Goal: Task Accomplishment & Management: Complete application form

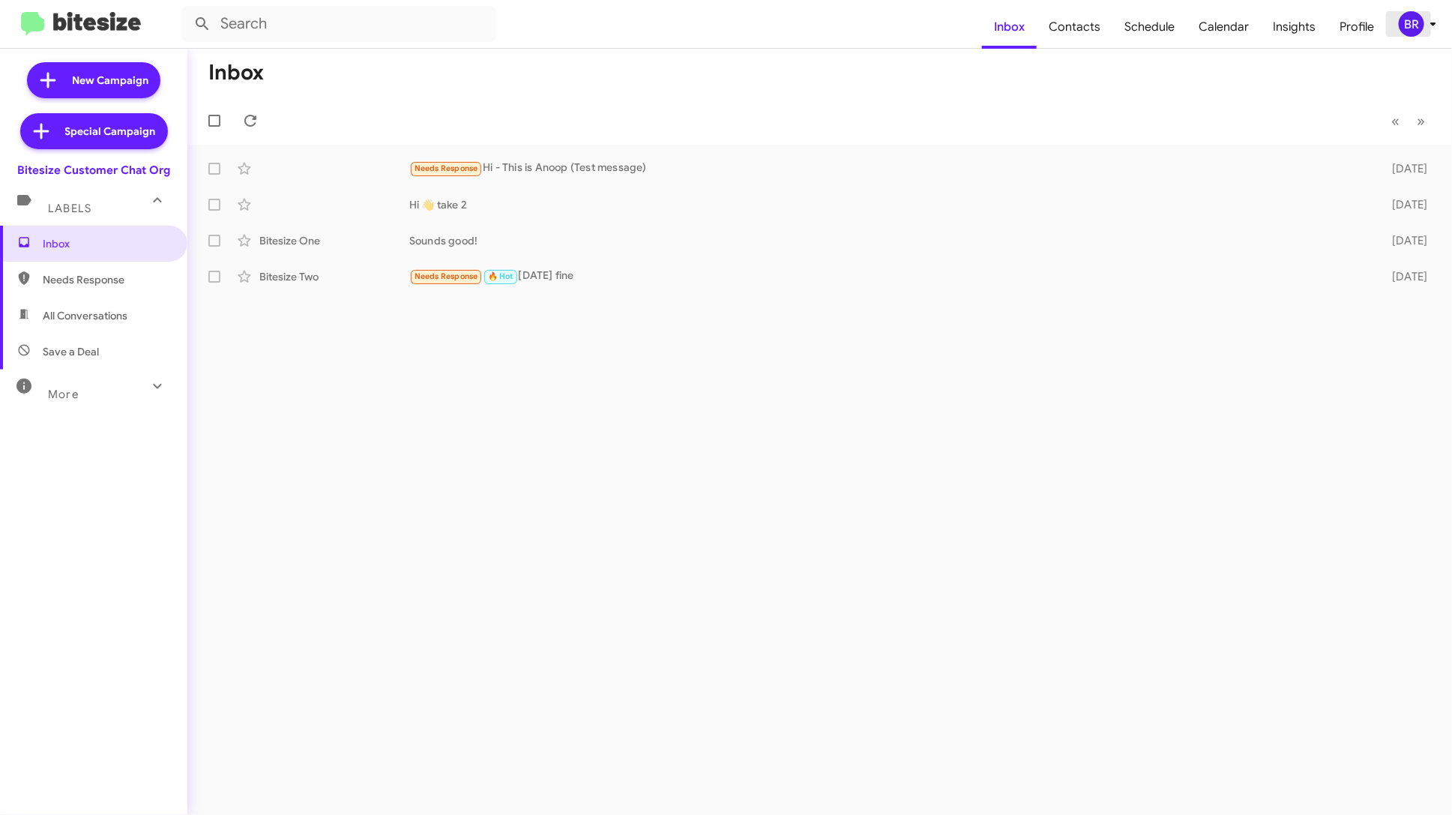
click at [1433, 28] on icon at bounding box center [1433, 24] width 18 height 18
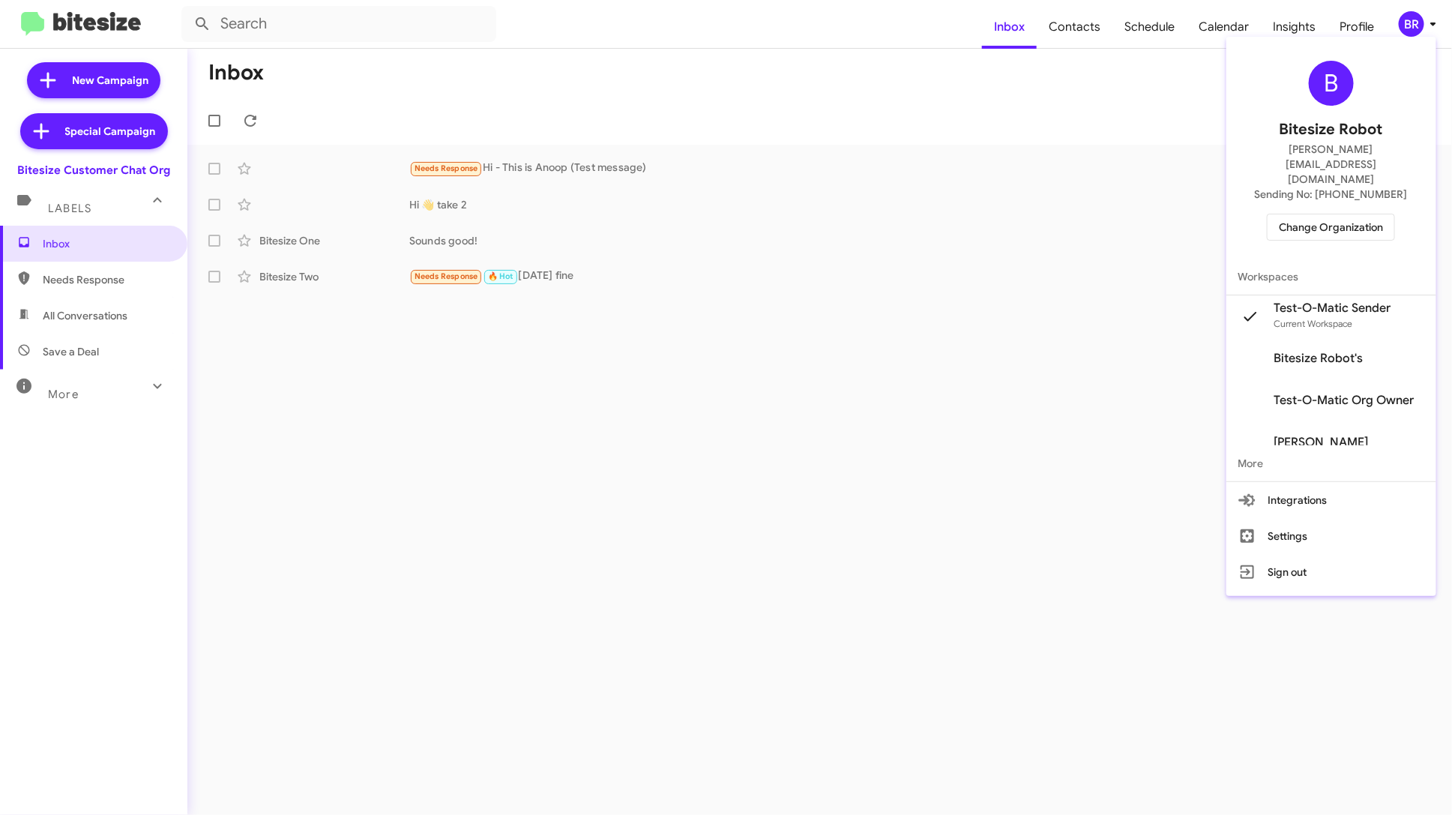
click at [1364, 214] on span "Change Organization" at bounding box center [1331, 226] width 104 height 25
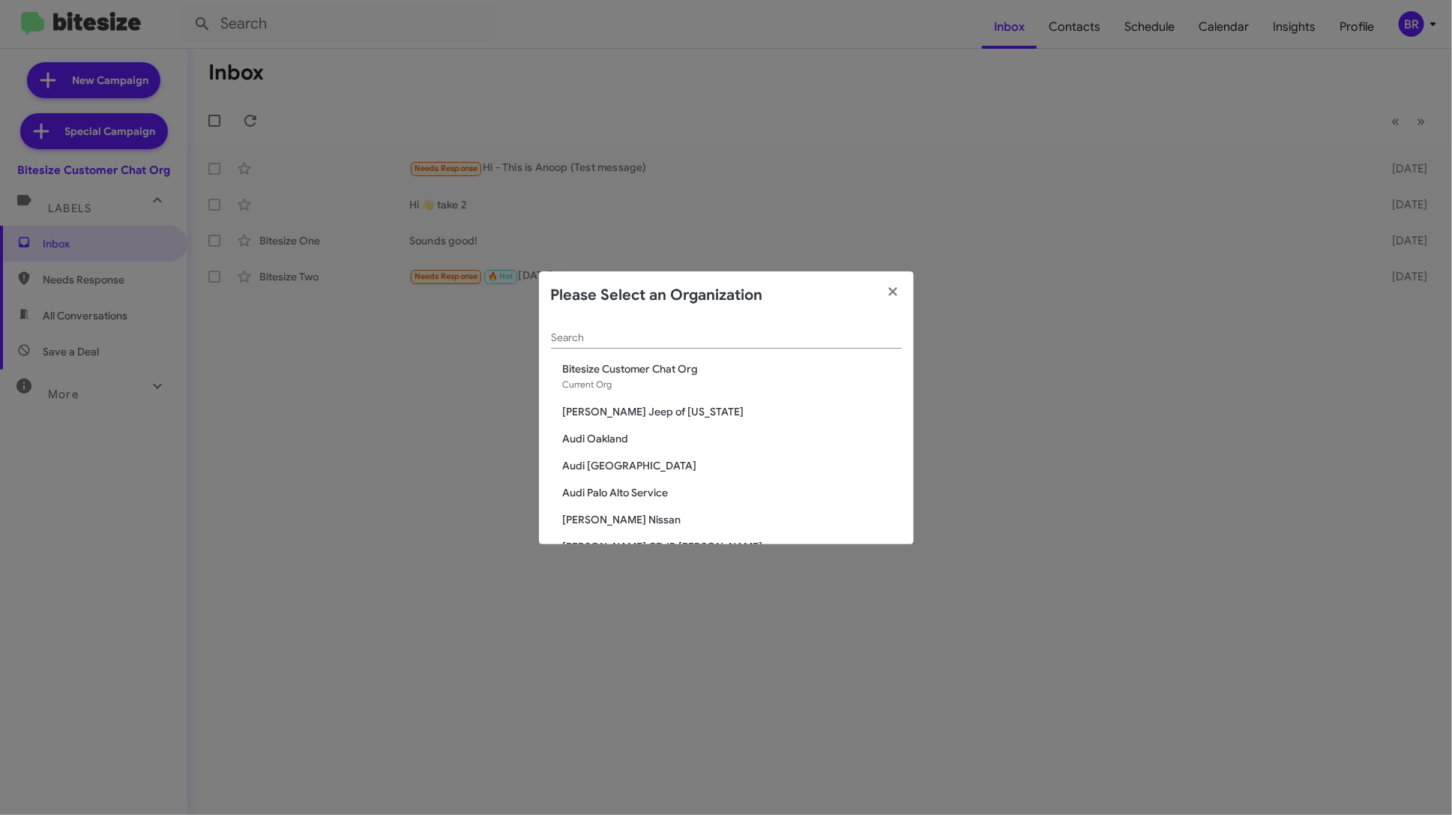
click at [694, 345] on div "Search" at bounding box center [726, 333] width 351 height 29
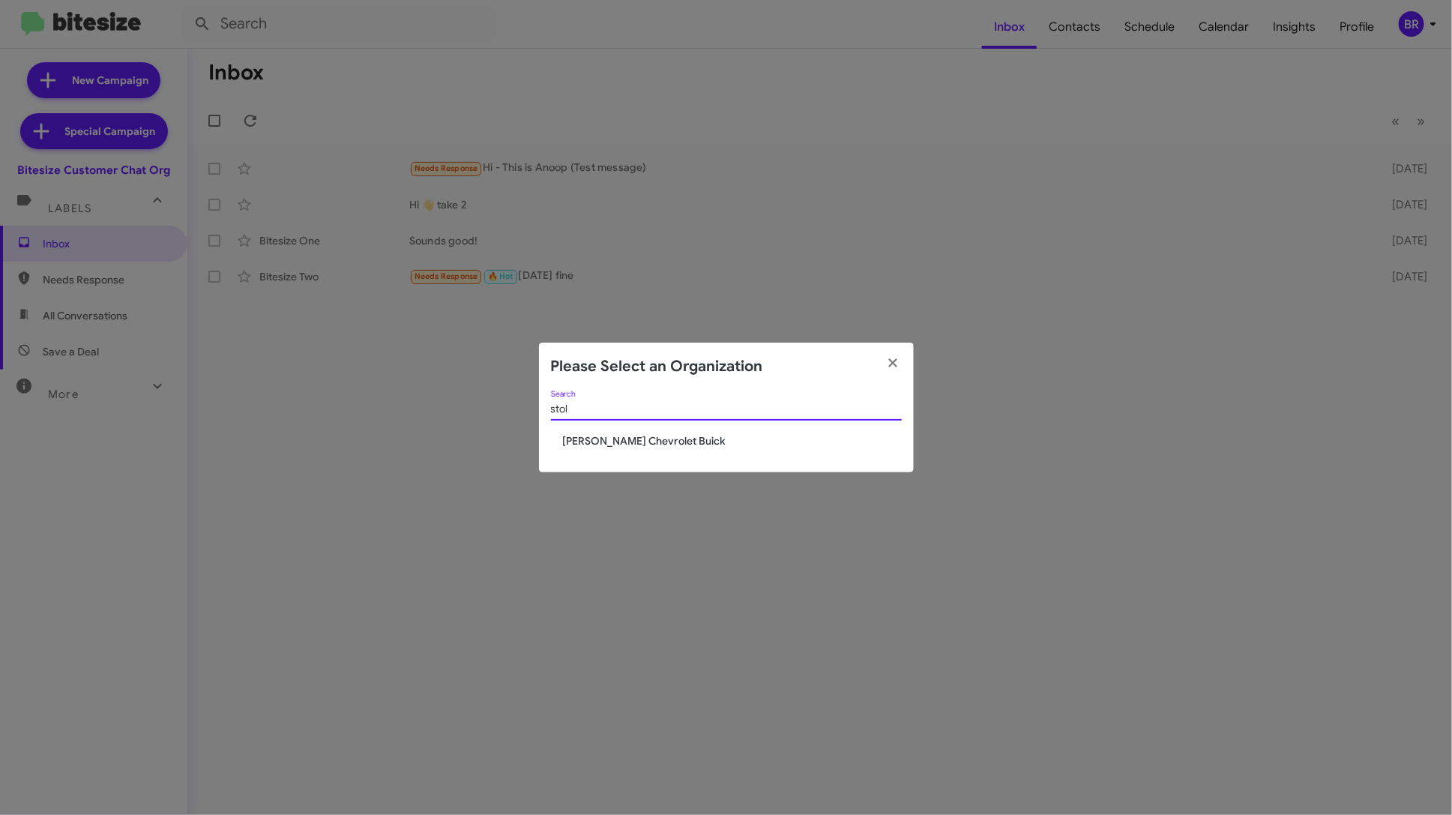
type input "stol"
click at [628, 439] on span "[PERSON_NAME] Chevrolet Buick" at bounding box center [732, 440] width 339 height 15
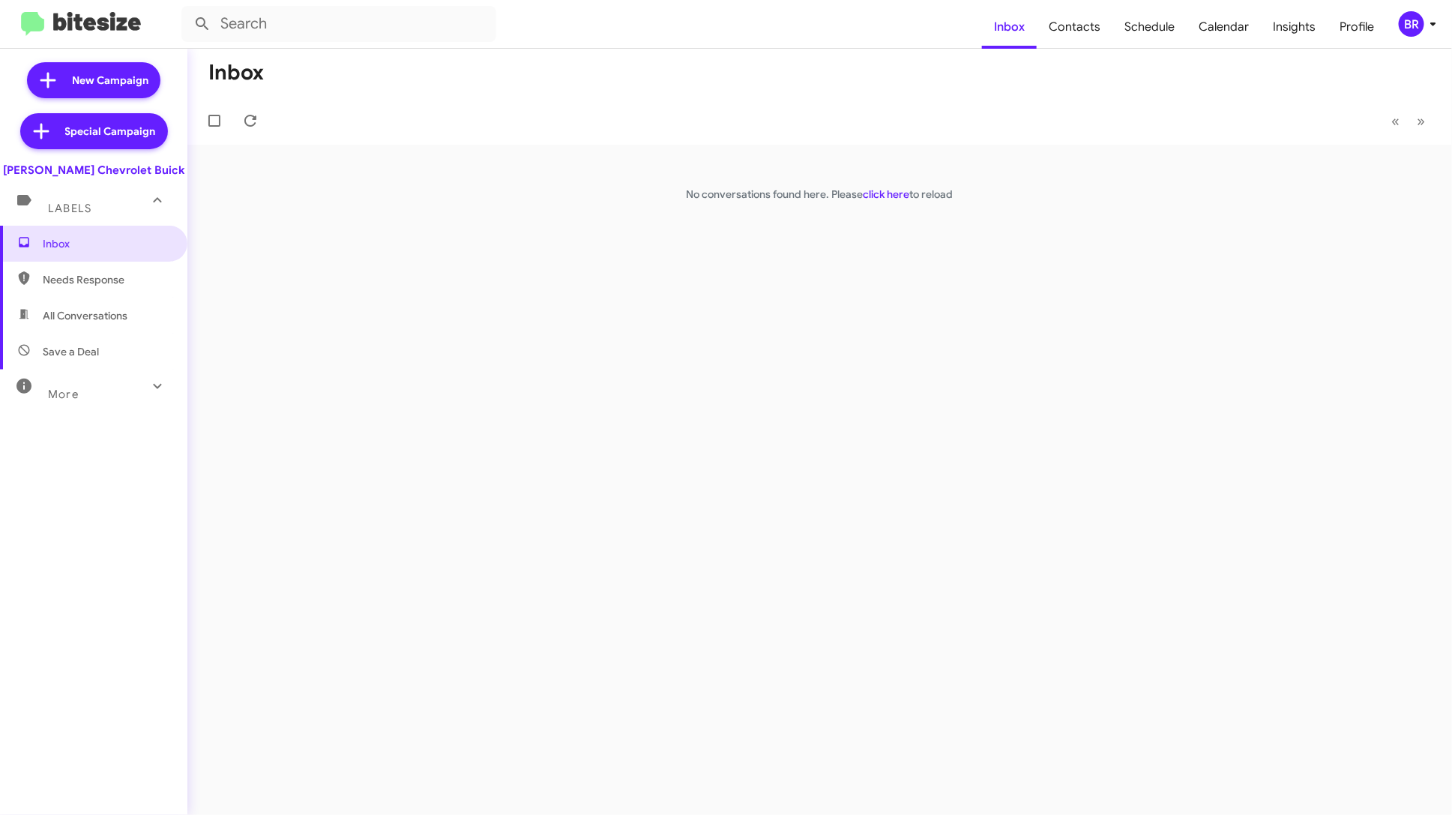
click at [1422, 23] on div "BR" at bounding box center [1411, 23] width 25 height 25
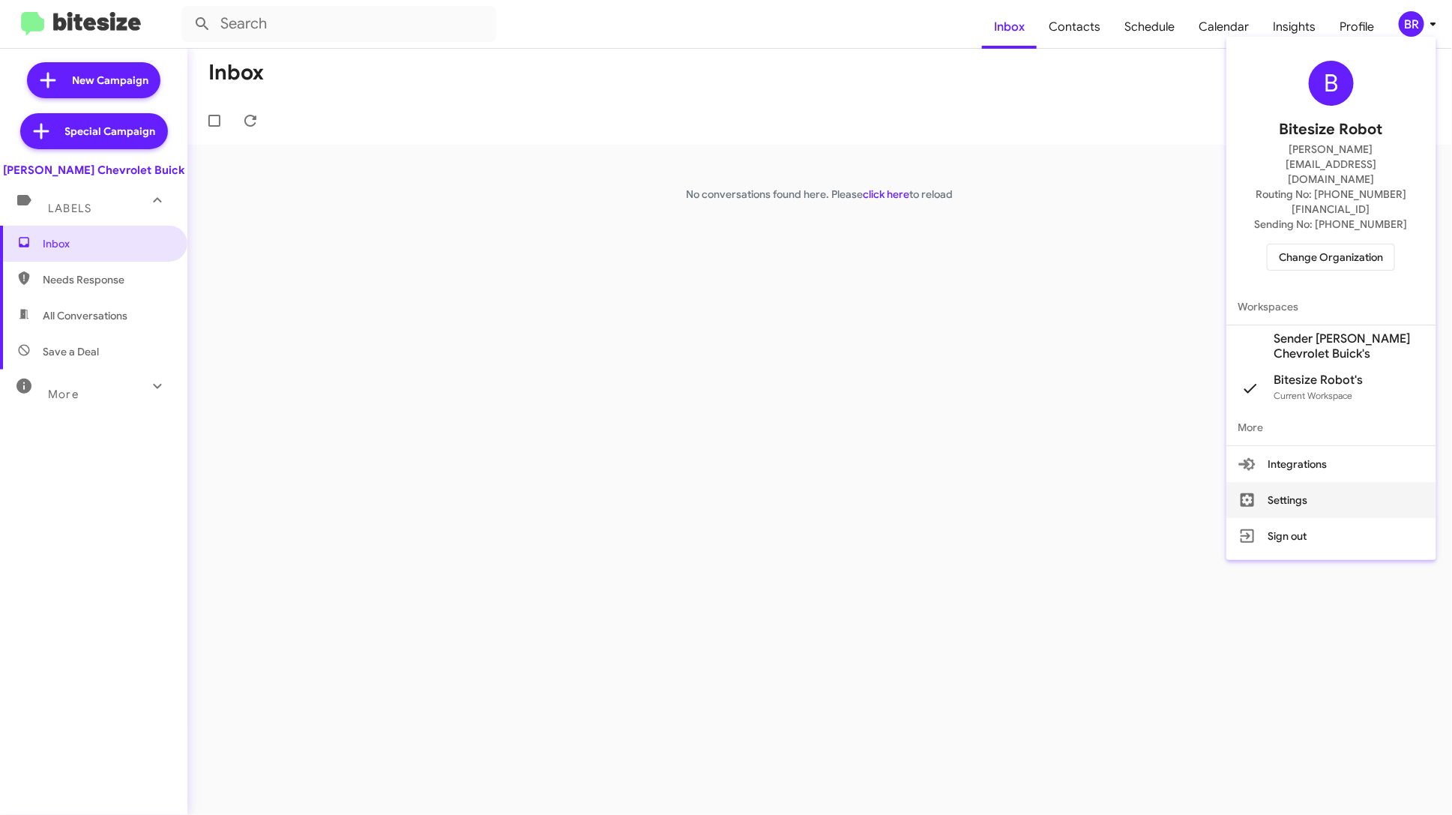
click at [1330, 482] on button "Settings" at bounding box center [1331, 500] width 210 height 36
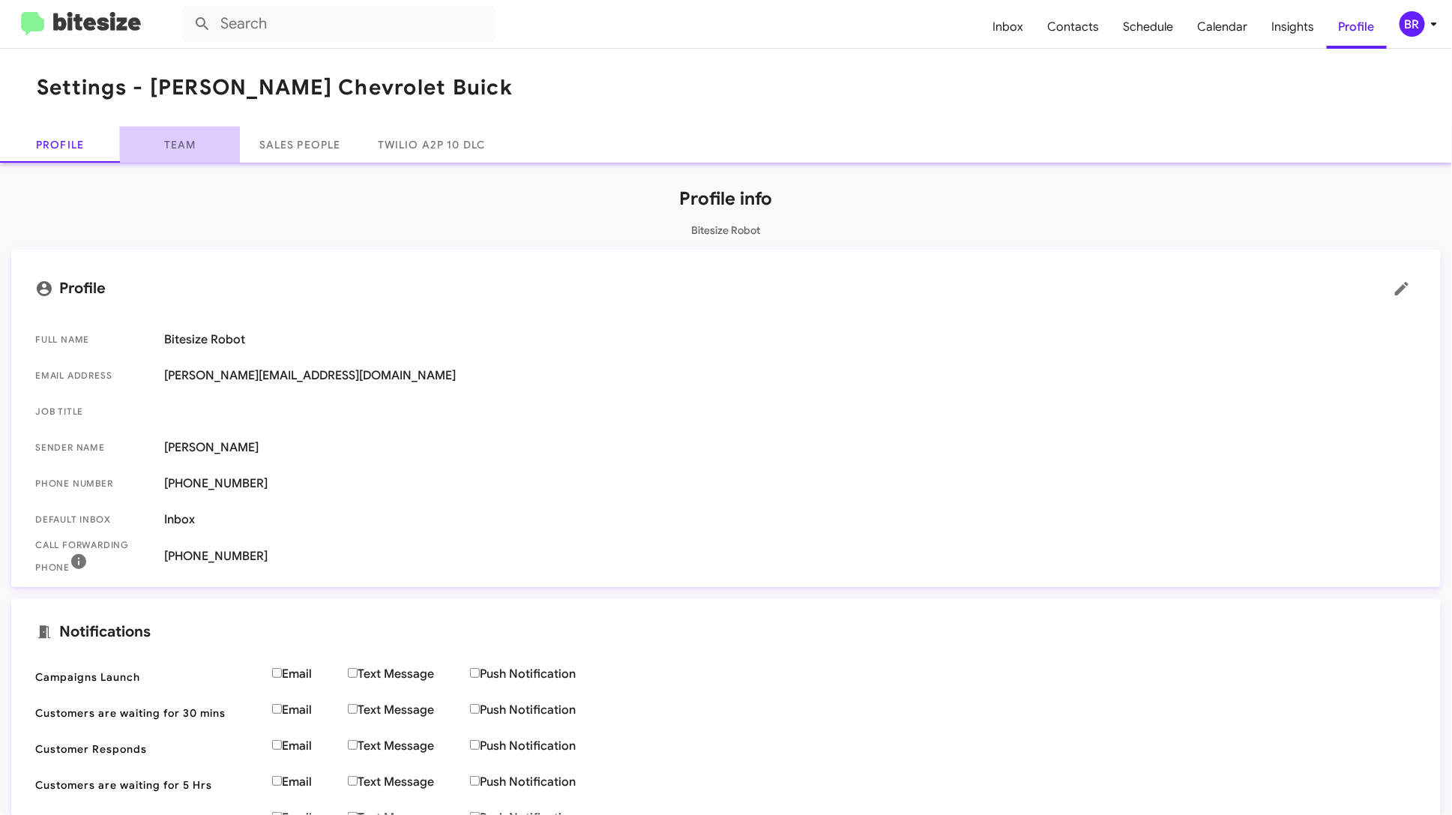
click at [166, 142] on link "Team" at bounding box center [180, 145] width 120 height 36
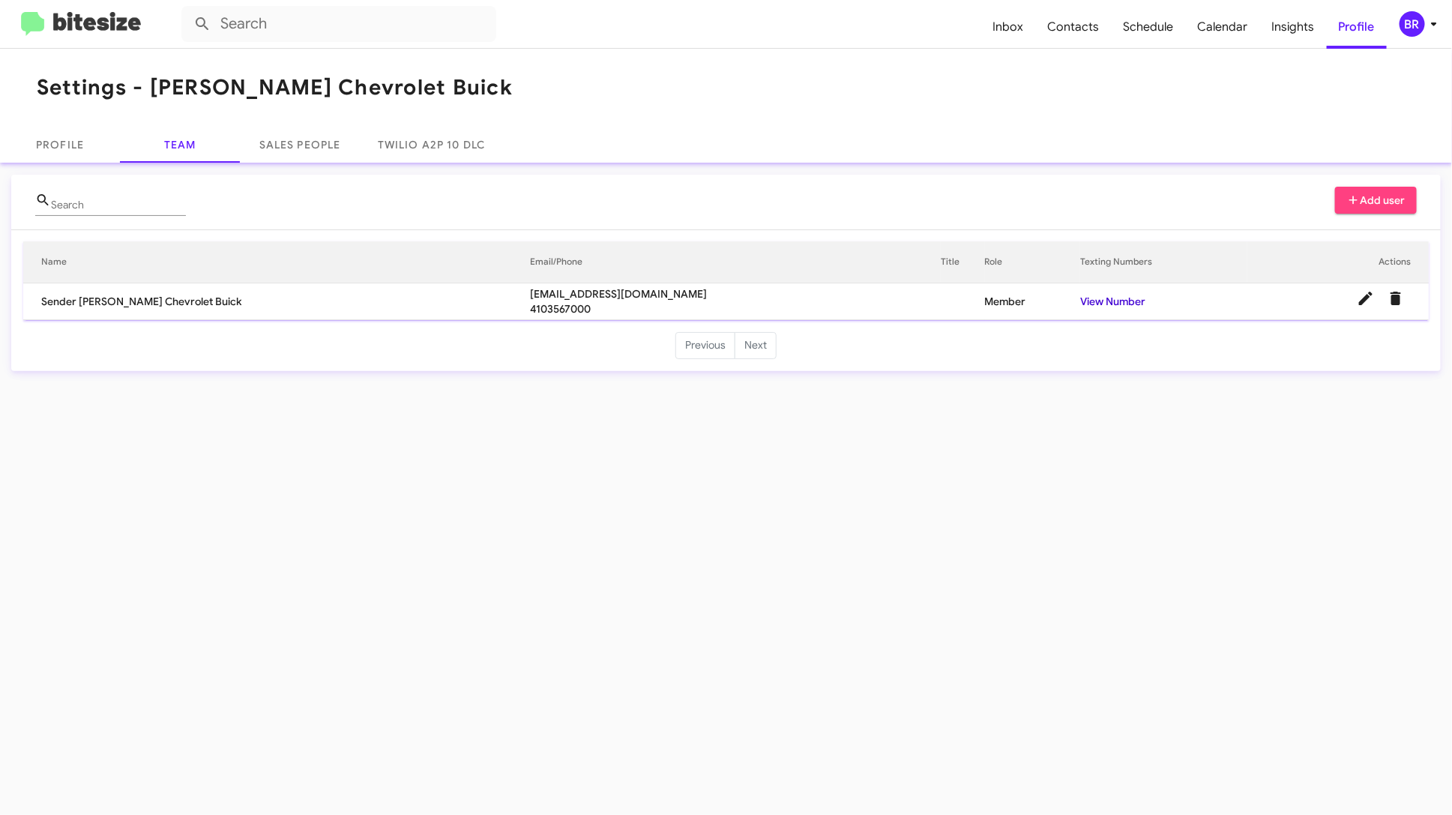
click at [1116, 298] on link "View Number" at bounding box center [1112, 301] width 65 height 13
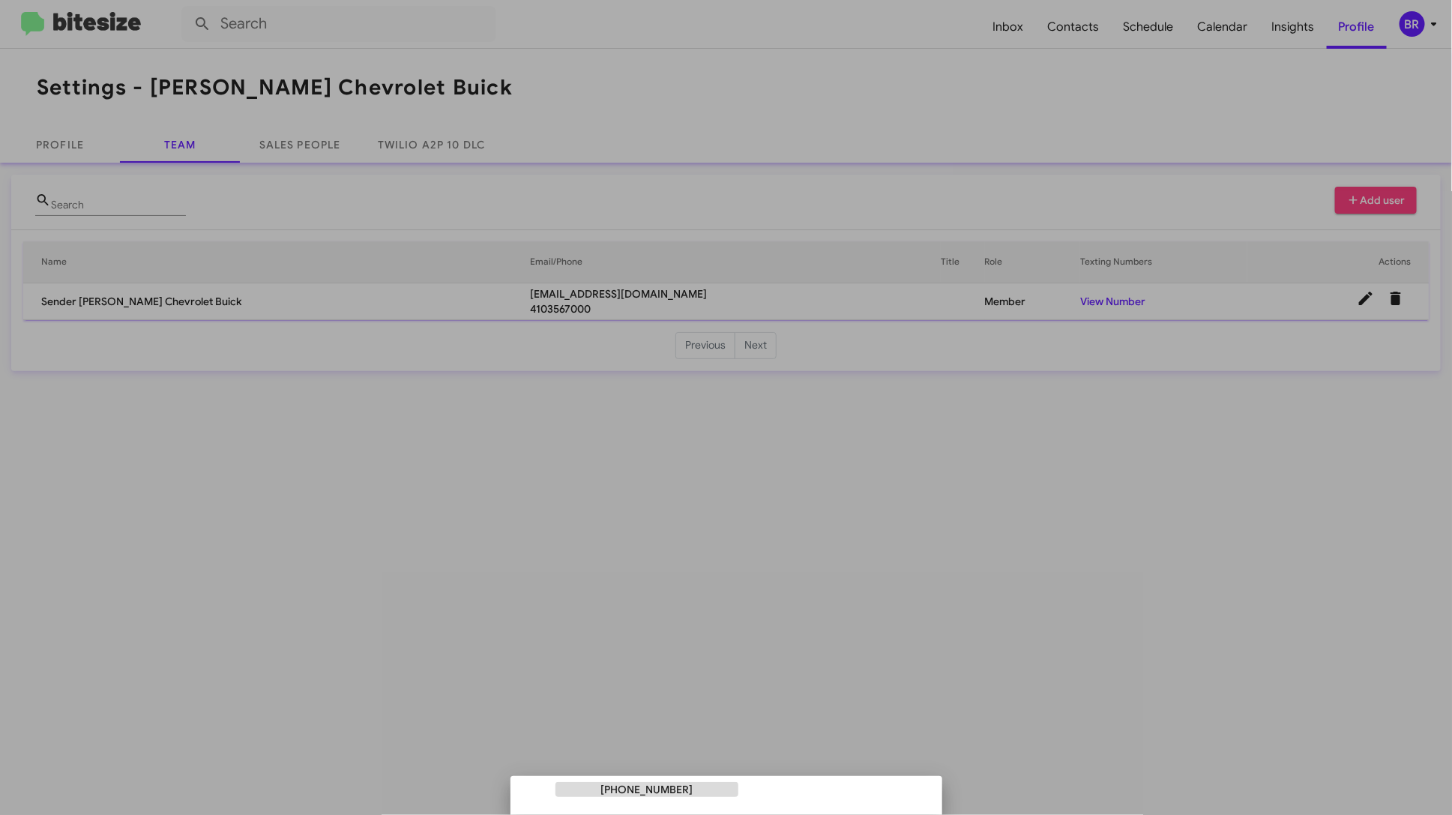
click at [1197, 100] on div at bounding box center [726, 407] width 1452 height 815
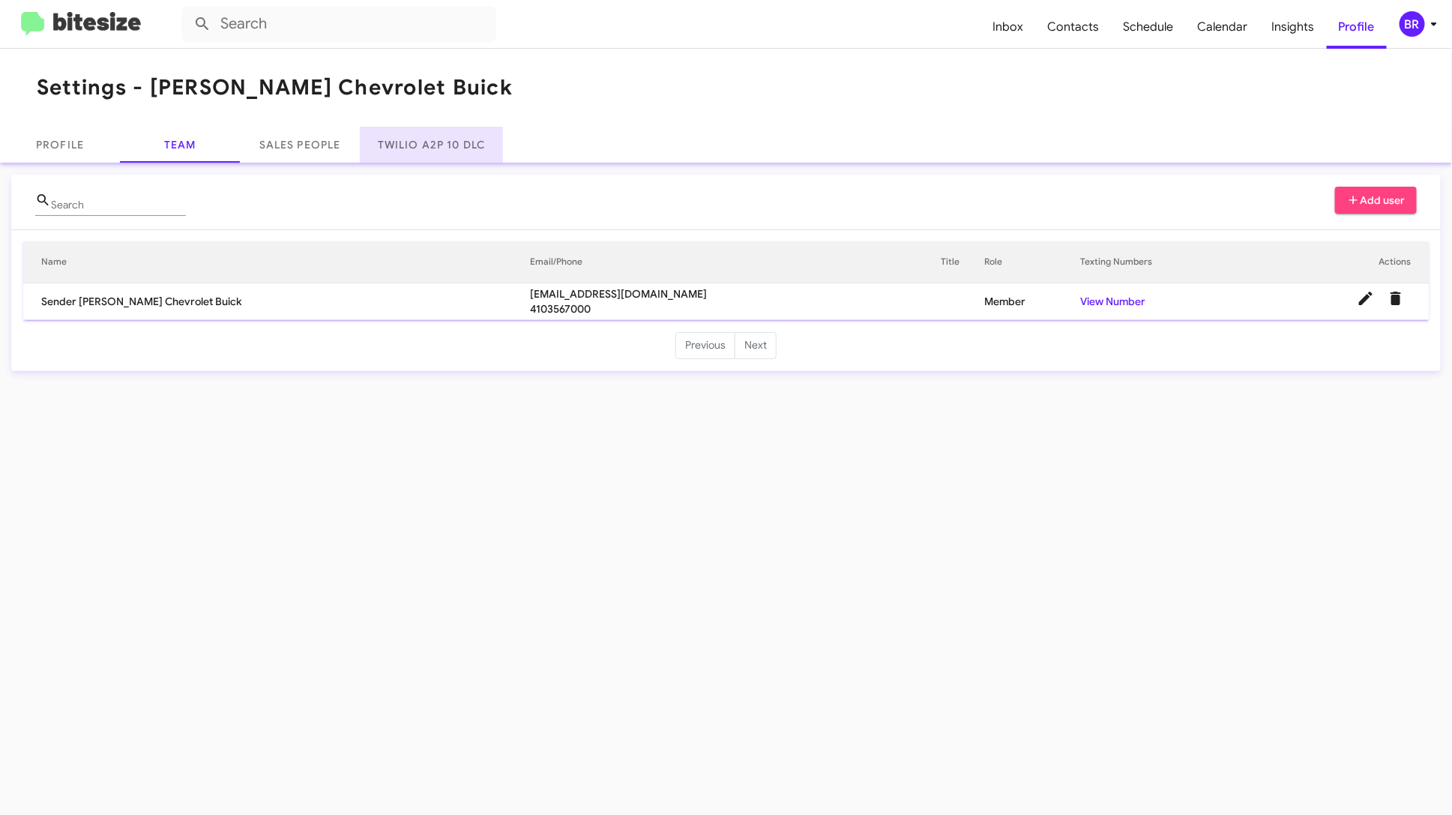
click at [457, 155] on link "Twilio A2P 10 DLC" at bounding box center [431, 145] width 143 height 36
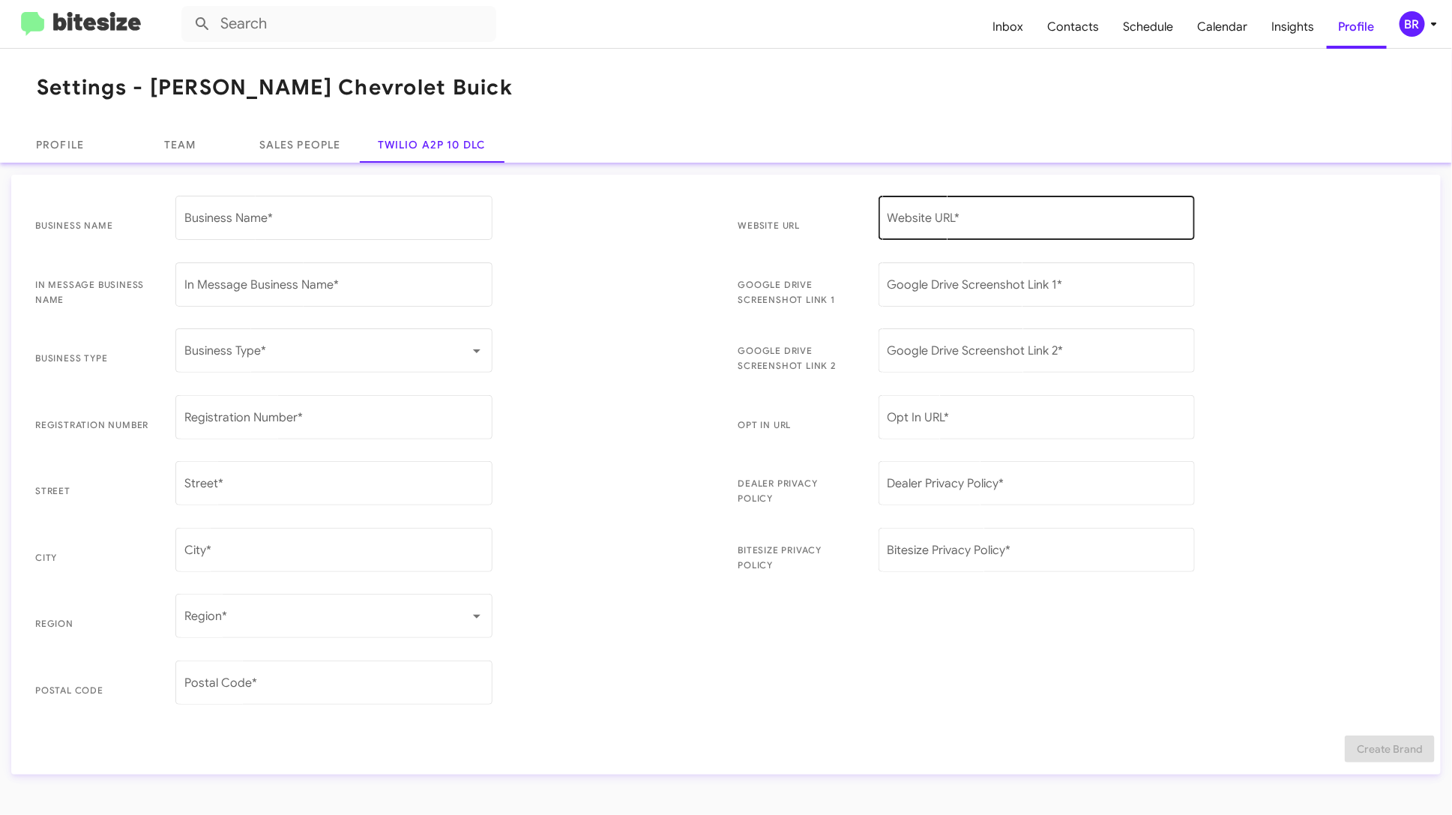
click at [912, 215] on input "Website URL *" at bounding box center [1037, 220] width 299 height 13
paste input "[URL][DOMAIN_NAME]"
type input "[URL][DOMAIN_NAME]"
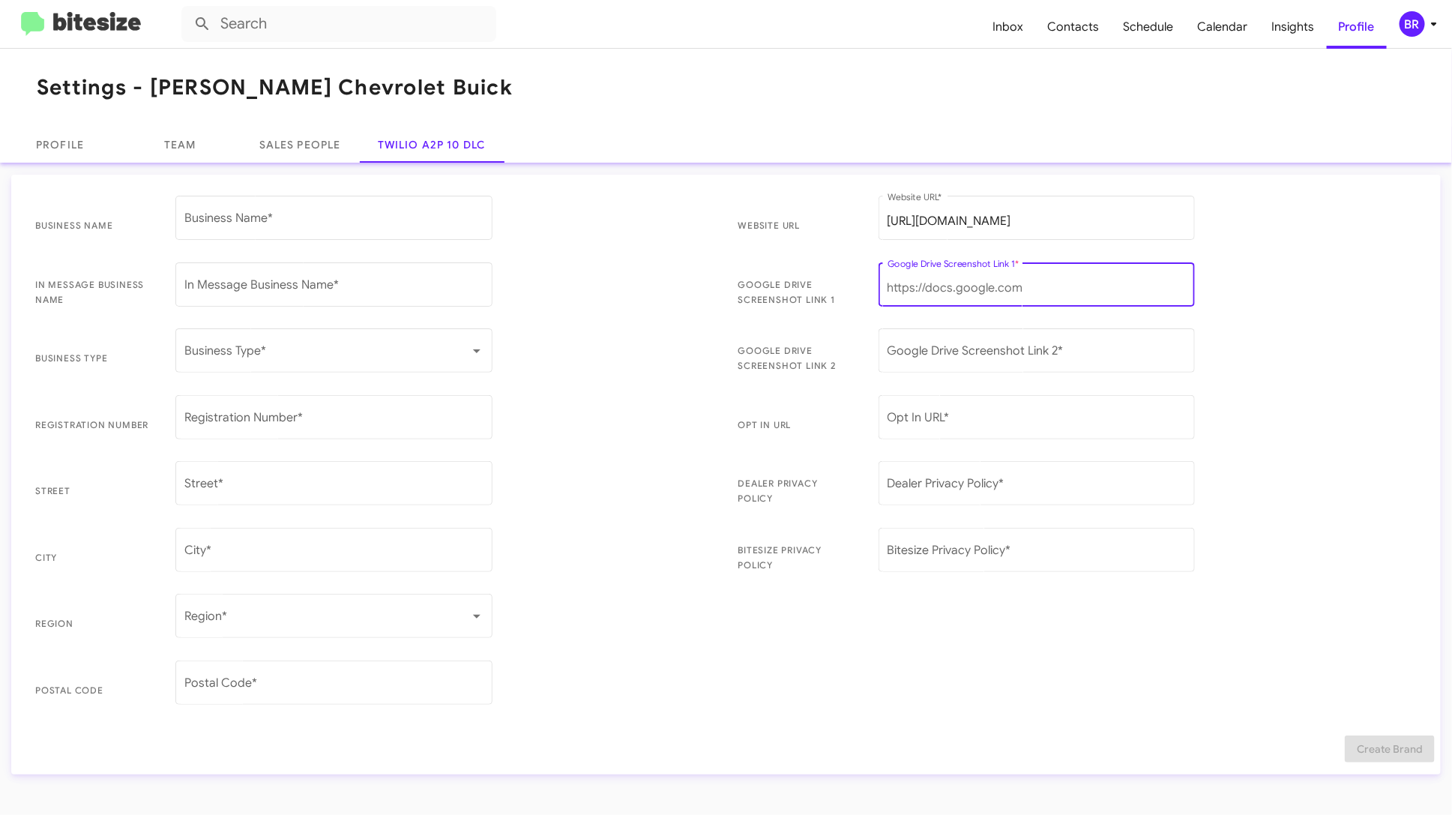
click at [992, 292] on input "Google Drive Screenshot Link 1 *" at bounding box center [1037, 287] width 299 height 13
paste input "[URL][DOMAIN_NAME]"
type input "[URL][DOMAIN_NAME]"
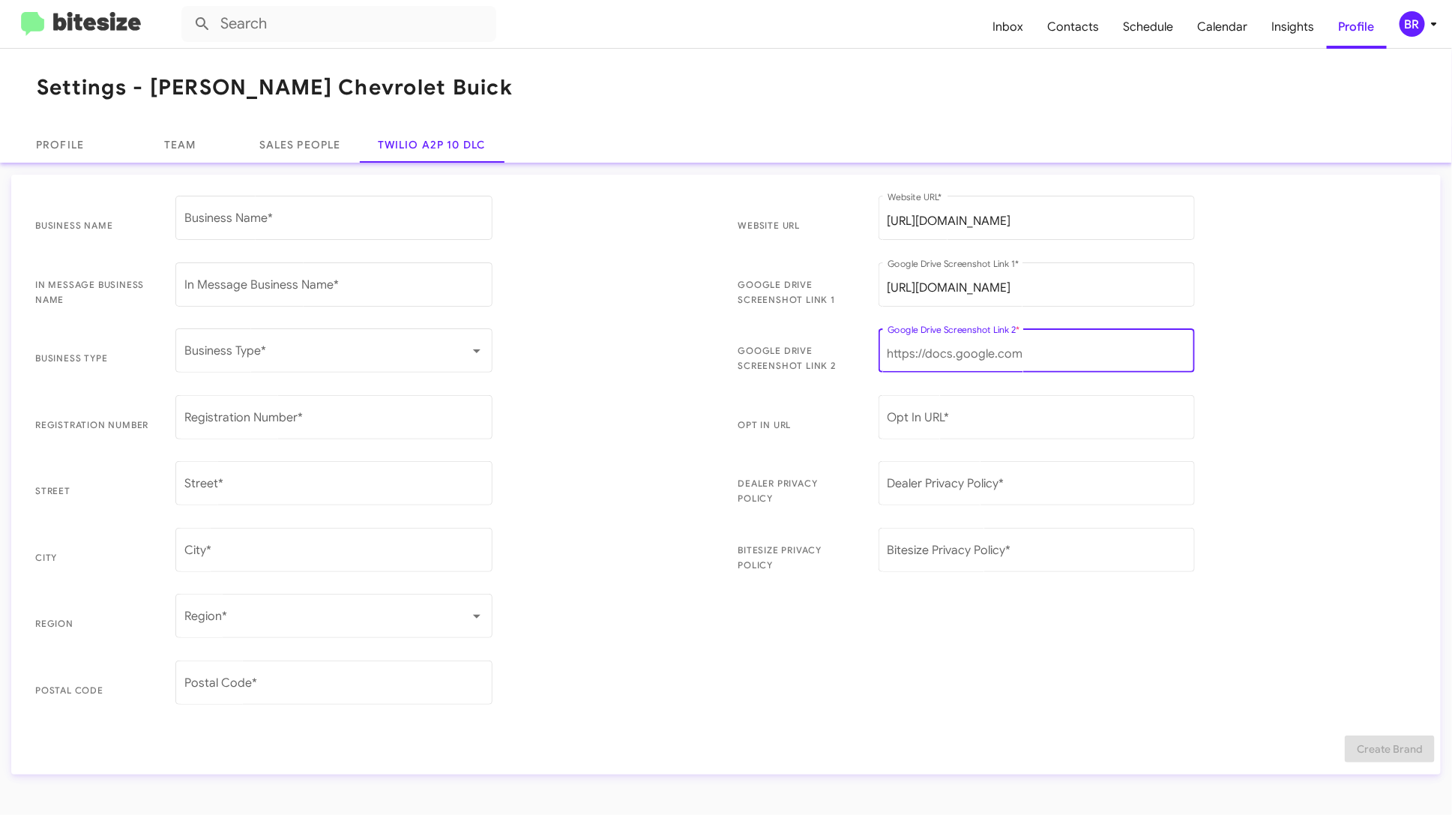
click at [936, 355] on input "Google Drive Screenshot Link 2 *" at bounding box center [1037, 353] width 299 height 13
paste input "[URL][DOMAIN_NAME]"
type input "[URL][DOMAIN_NAME]"
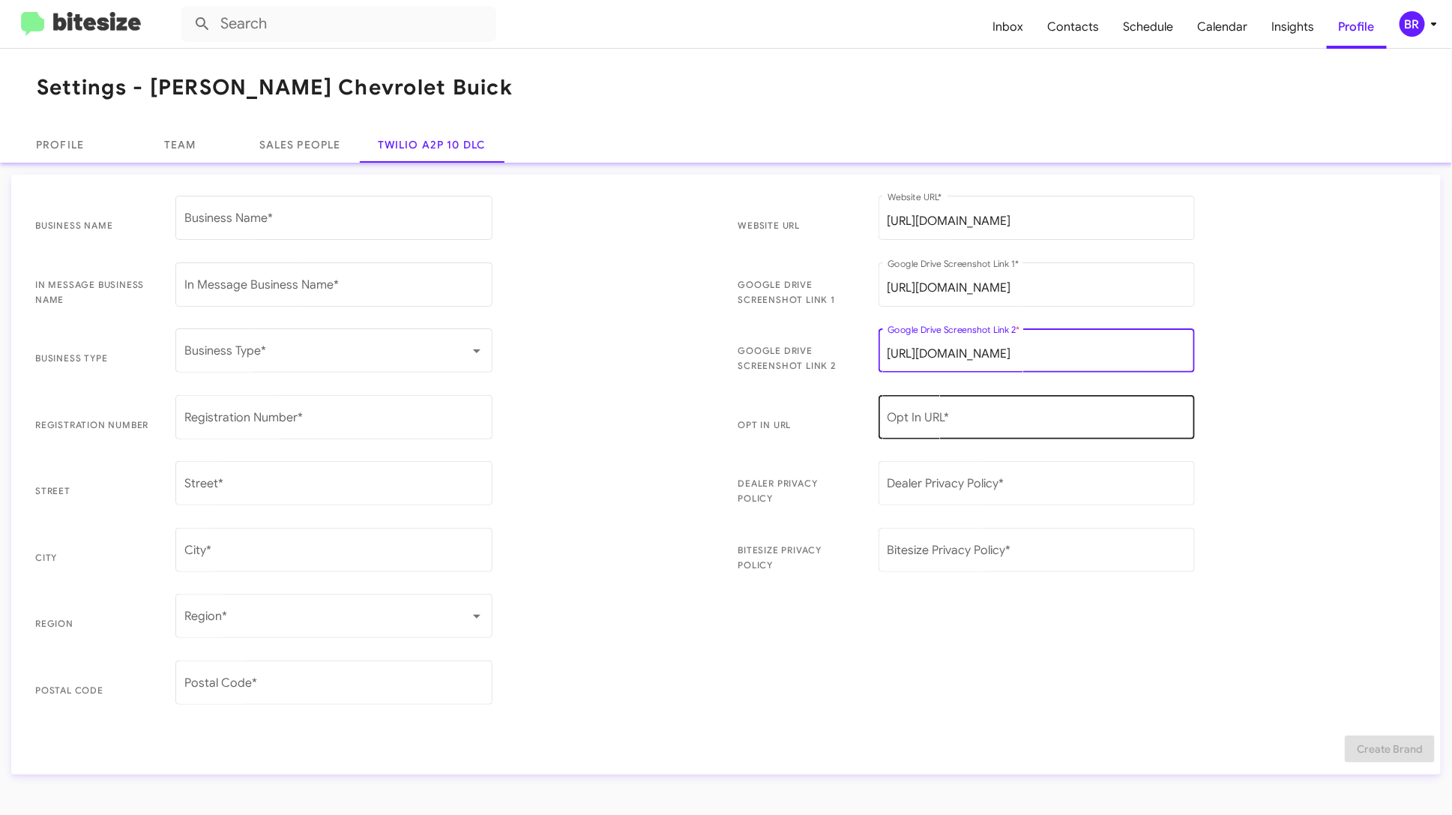
click at [1037, 412] on div "Opt In URL *" at bounding box center [1037, 415] width 299 height 47
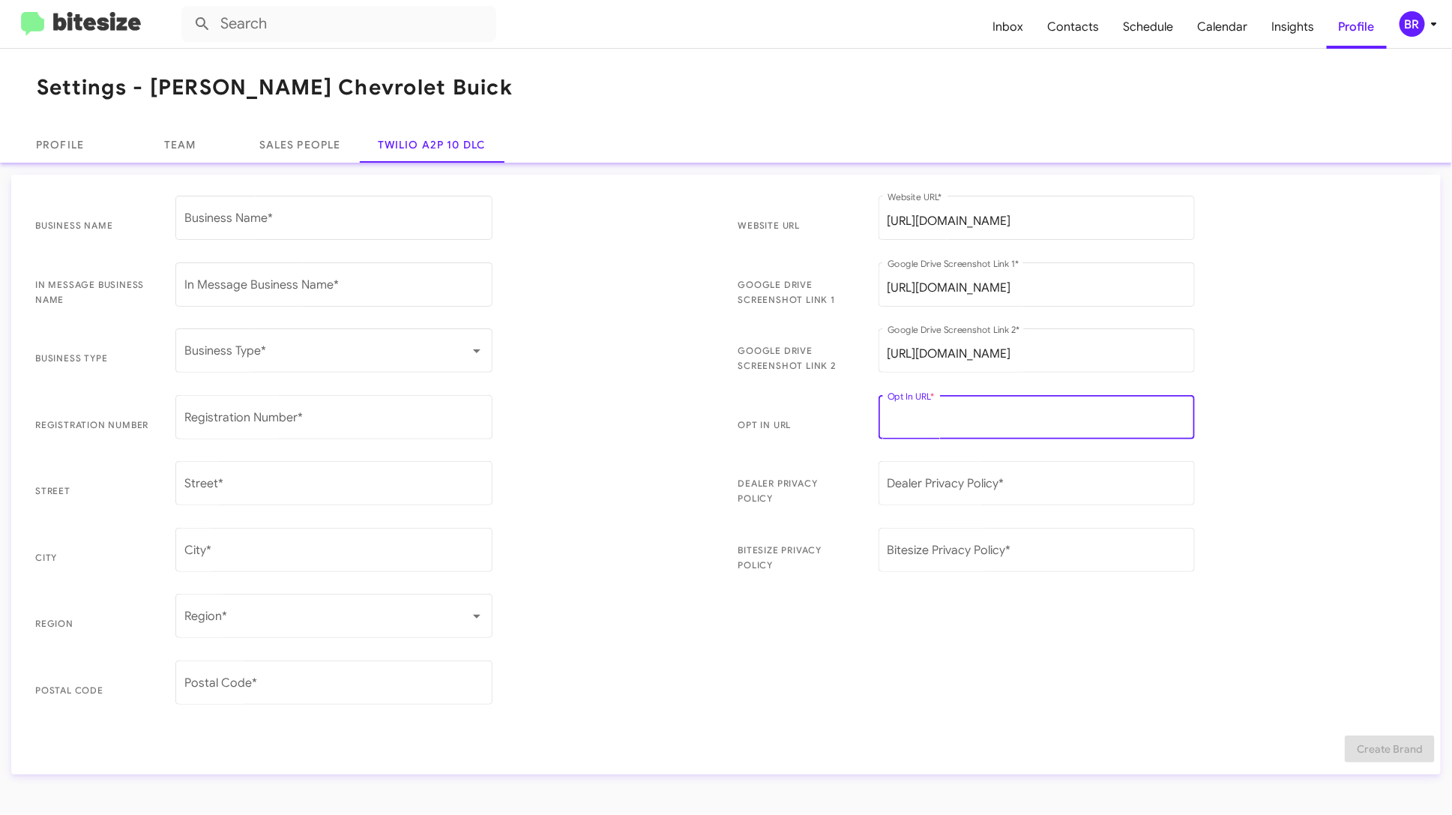
paste input "[URL][DOMAIN_NAME][PERSON_NAME]"
type input "[URL][DOMAIN_NAME][PERSON_NAME]"
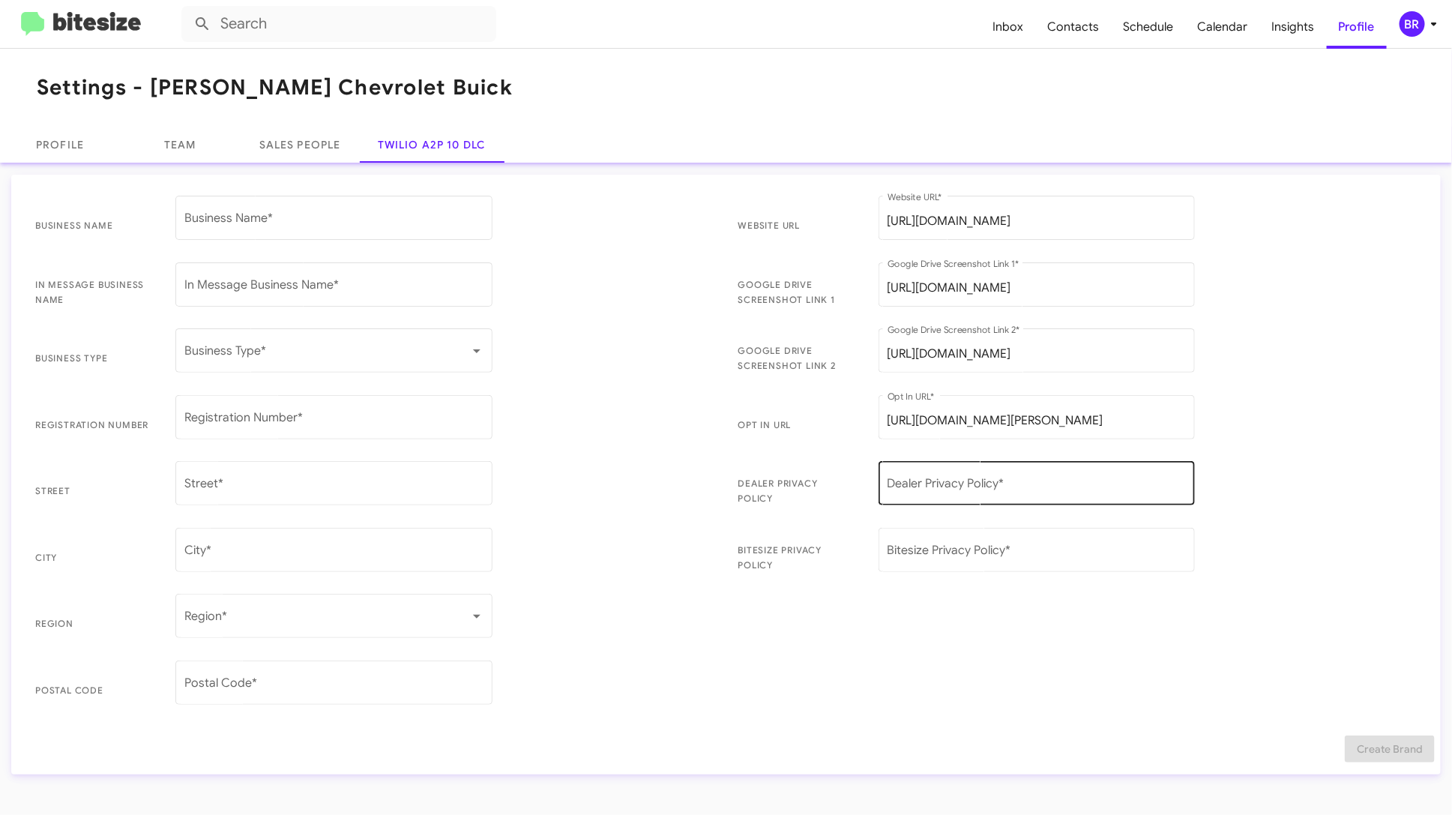
click at [976, 474] on div "Dealer Privacy Policy *" at bounding box center [1037, 481] width 299 height 47
paste input "[URL][DOMAIN_NAME]"
type input "[URL][DOMAIN_NAME]"
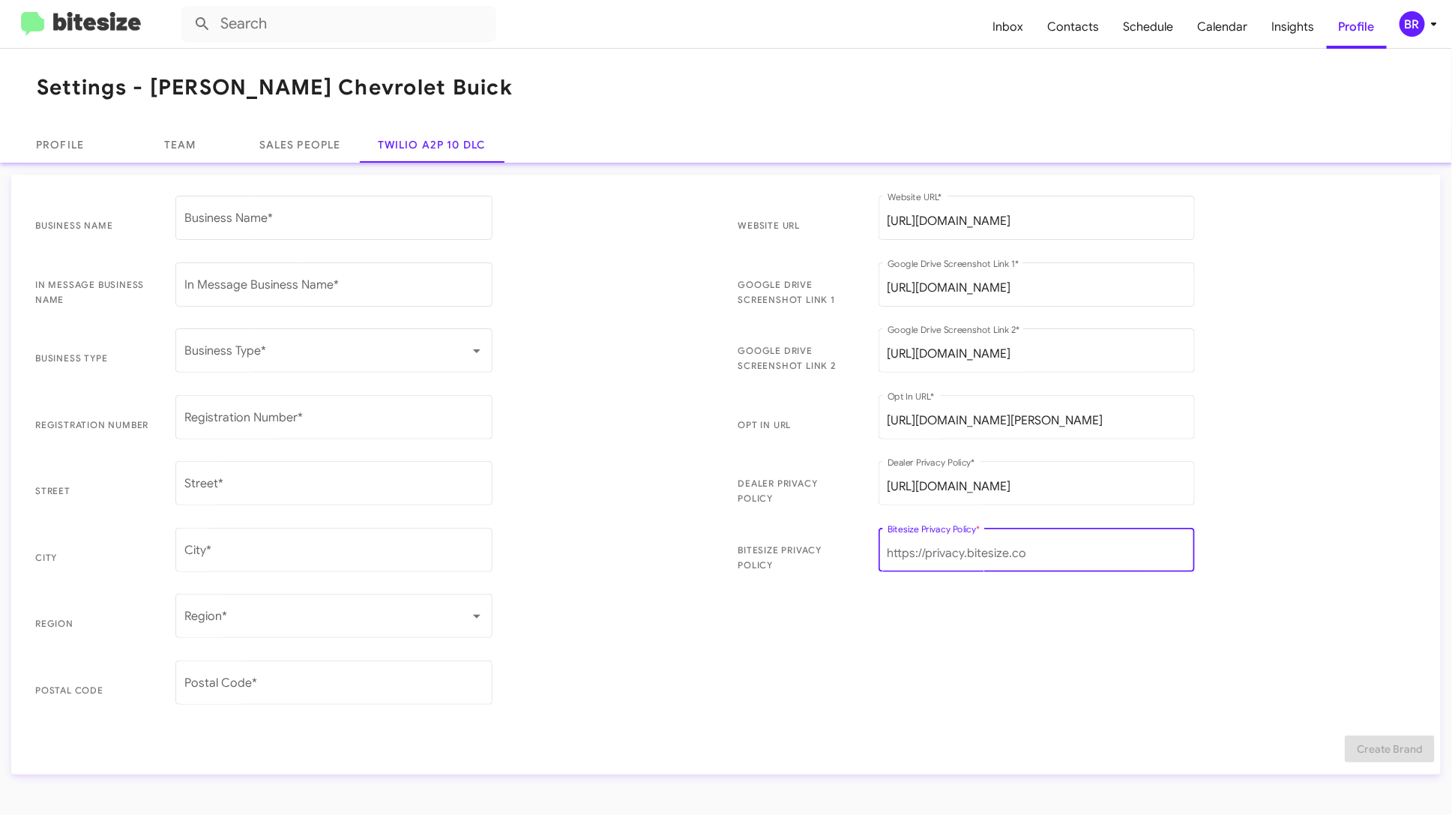
click at [944, 549] on input "Bitesize Privacy Policy *" at bounding box center [1037, 552] width 299 height 13
paste input "[URL][DOMAIN_NAME][PERSON_NAME]"
type input "[URL][DOMAIN_NAME][PERSON_NAME]"
click at [351, 222] on input "Business Name *" at bounding box center [333, 220] width 299 height 13
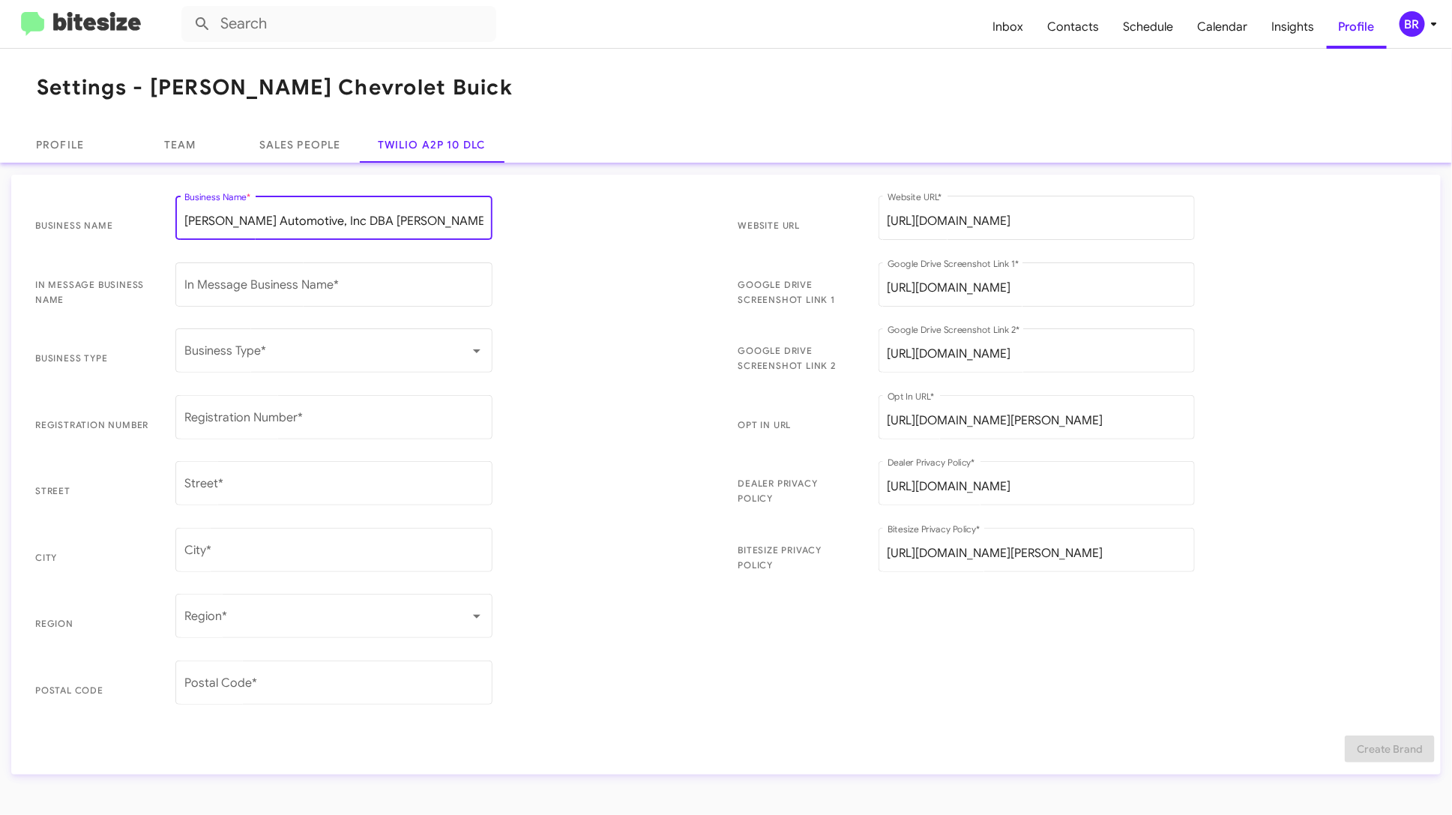
drag, startPoint x: 334, startPoint y: 223, endPoint x: 590, endPoint y: 223, distance: 255.6
click at [590, 223] on span "Business Name [PERSON_NAME] Automotive, Inc DBA [PERSON_NAME] Chevrolet Buick B…" at bounding box center [374, 226] width 703 height 67
type input "[PERSON_NAME] Automotive, Inc DBA [PERSON_NAME] Chevrolet Buick"
click at [367, 301] on div "In Message Business Name *" at bounding box center [333, 282] width 299 height 47
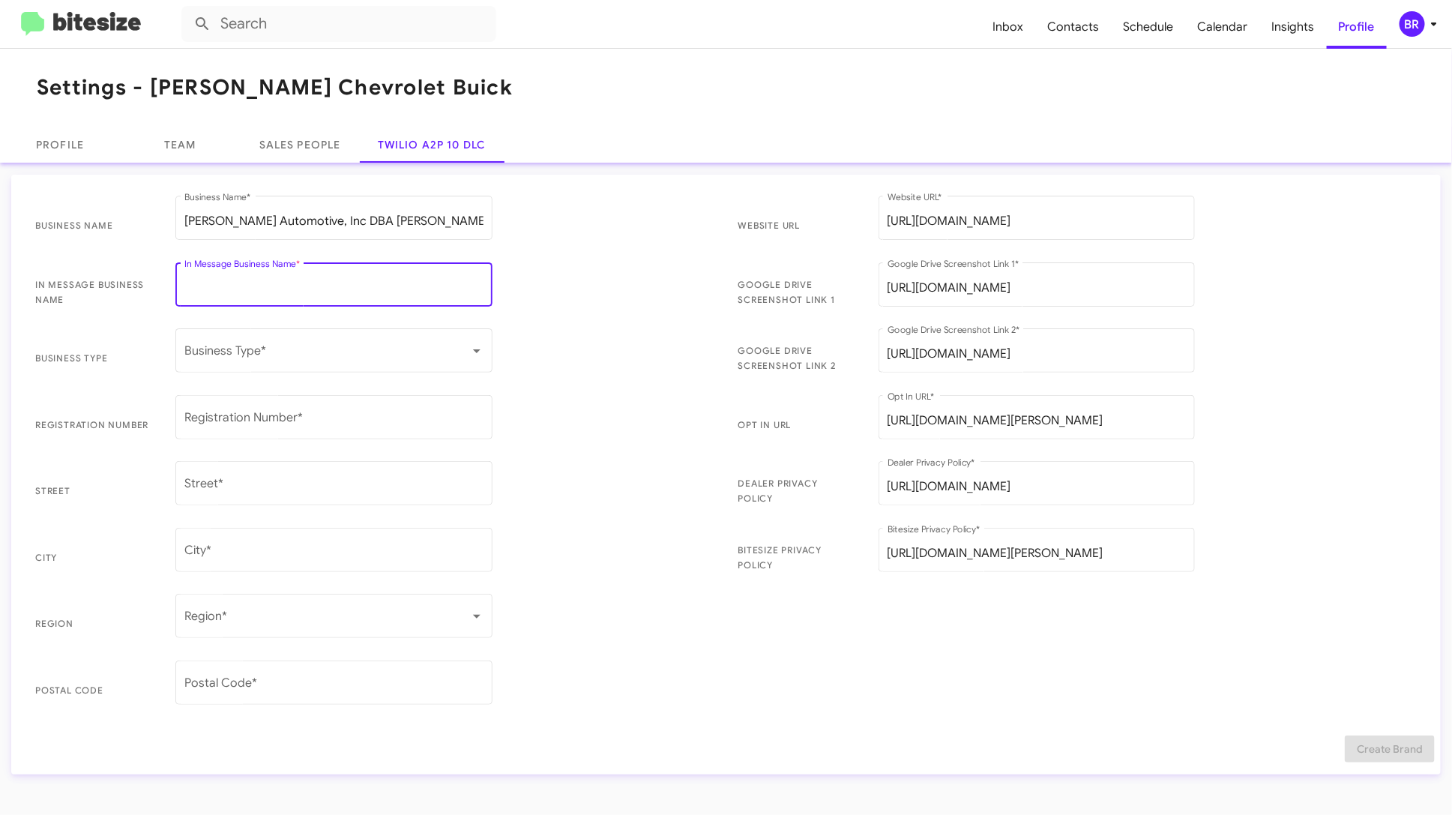
paste input "[PERSON_NAME] Chevrolet Buick"
type input "[PERSON_NAME] Chevrolet Buick"
click at [356, 349] on span at bounding box center [327, 353] width 286 height 13
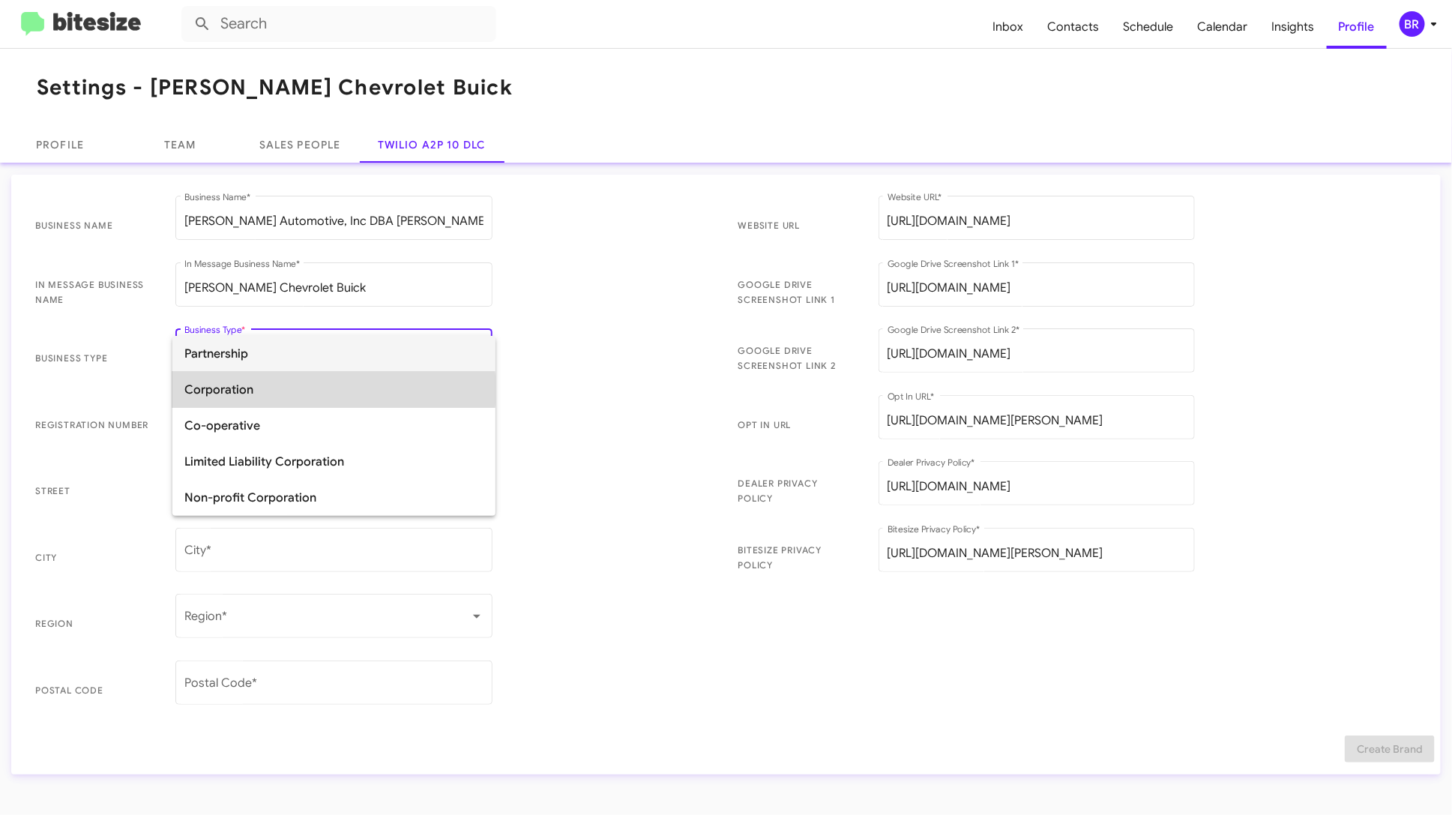
click at [332, 390] on span "Corporation" at bounding box center [333, 390] width 299 height 36
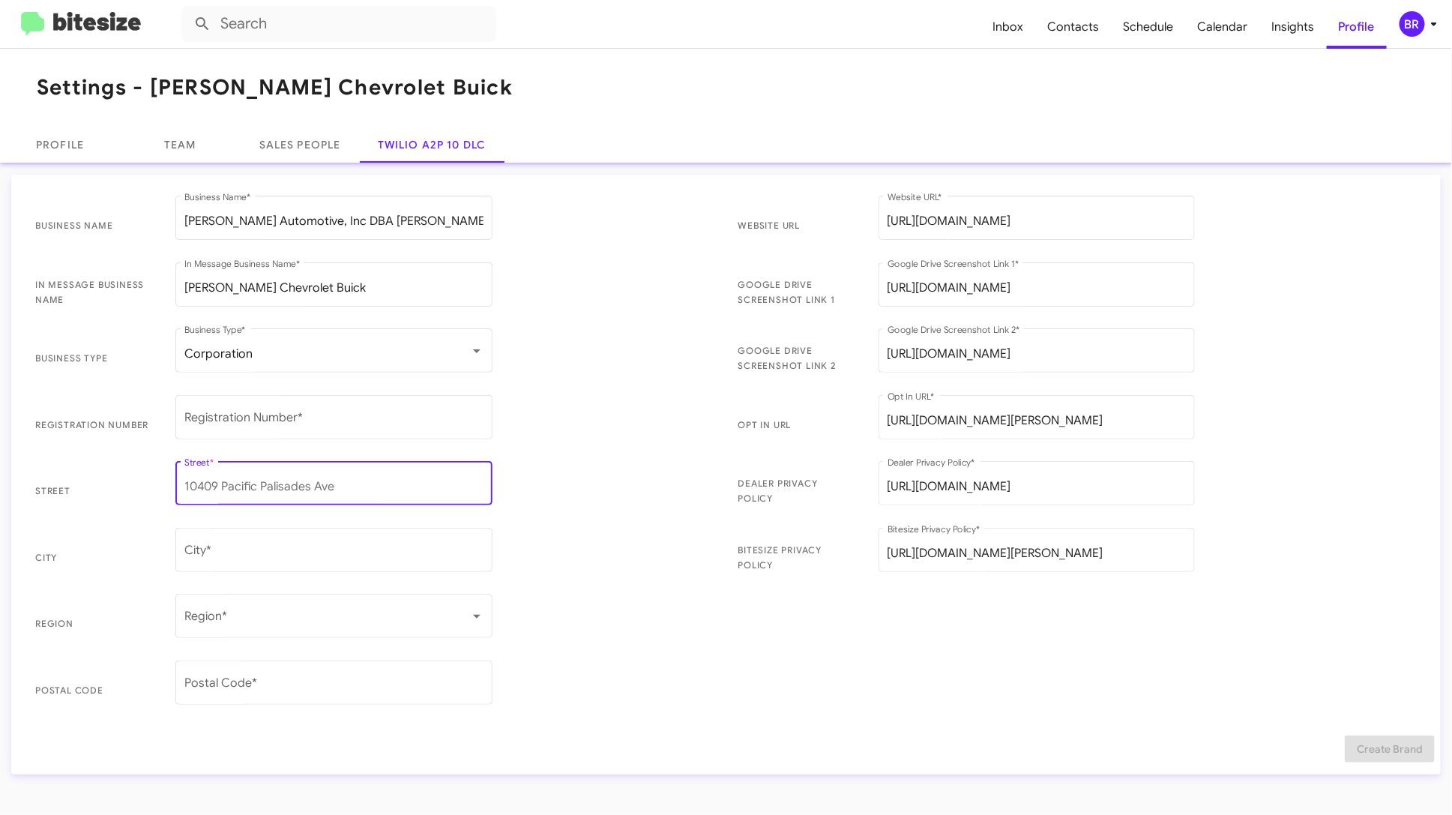
click at [251, 487] on input "Street *" at bounding box center [333, 486] width 299 height 13
type input "[STREET_ADDRESS]"
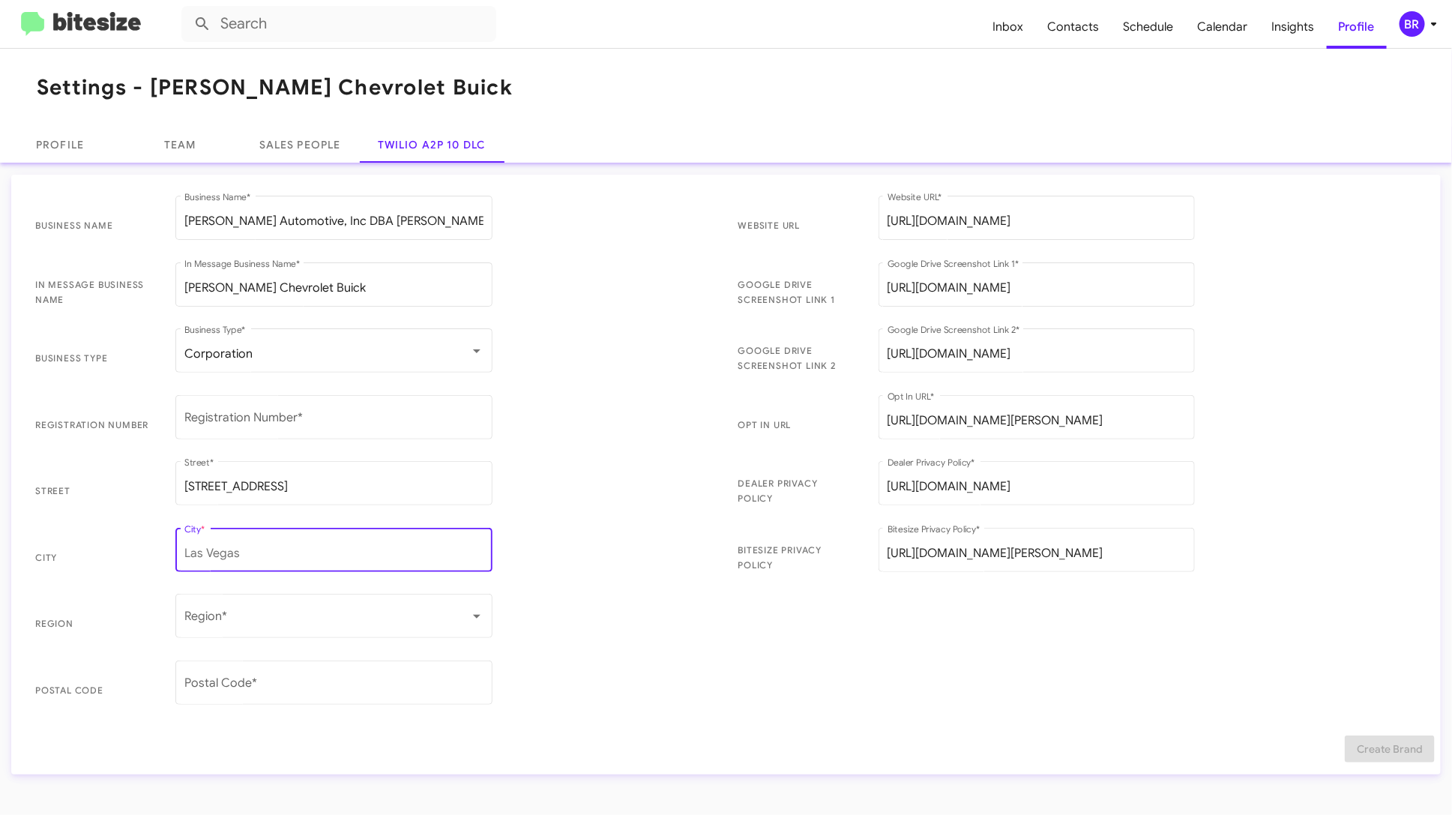
click at [354, 554] on input "City *" at bounding box center [333, 552] width 299 height 13
type input "[PERSON_NAME] [PERSON_NAME]"
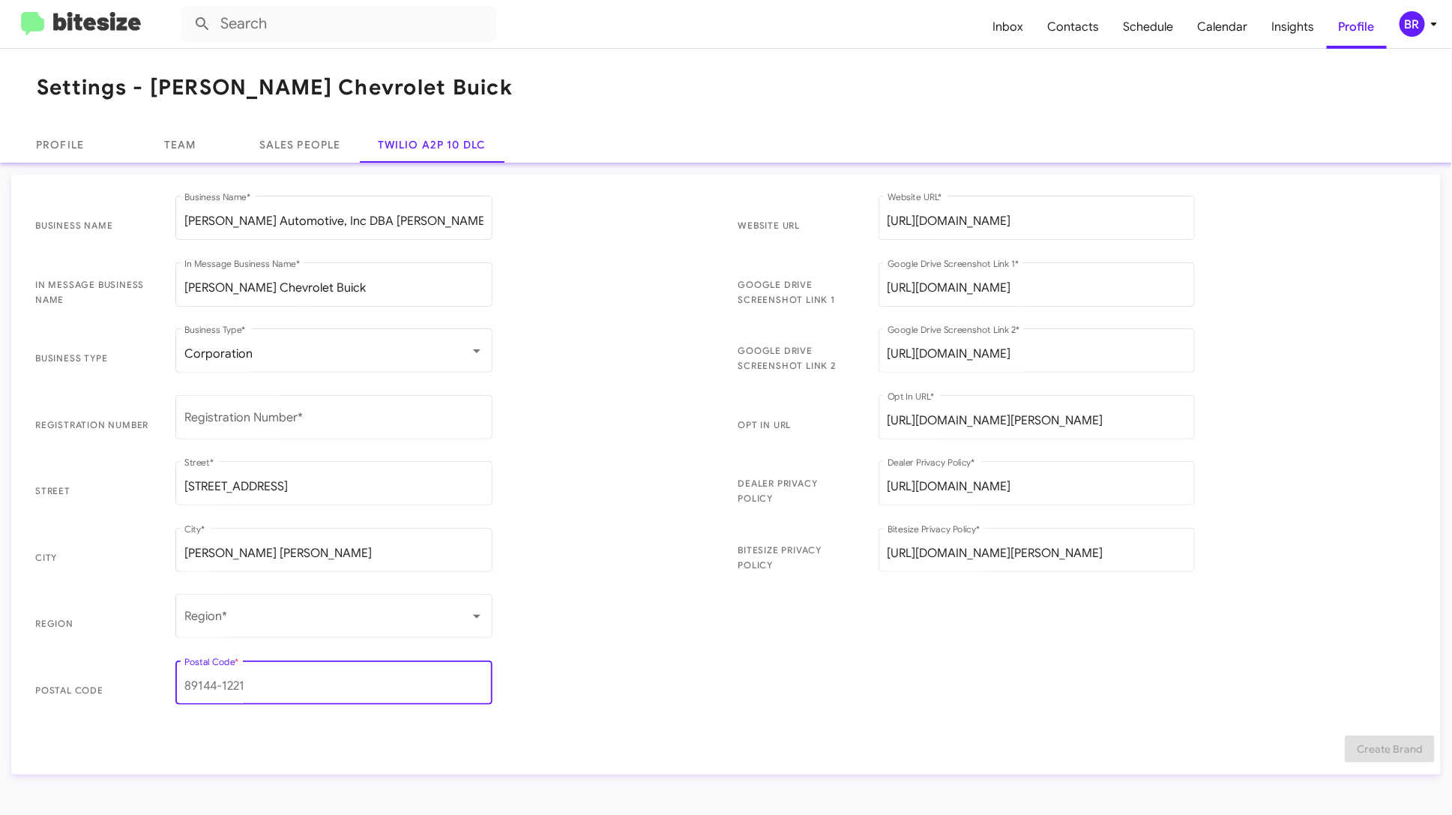
click at [312, 689] on input "Postal Code *" at bounding box center [333, 685] width 299 height 13
type input "21117"
click at [363, 603] on div "Region *" at bounding box center [333, 614] width 299 height 47
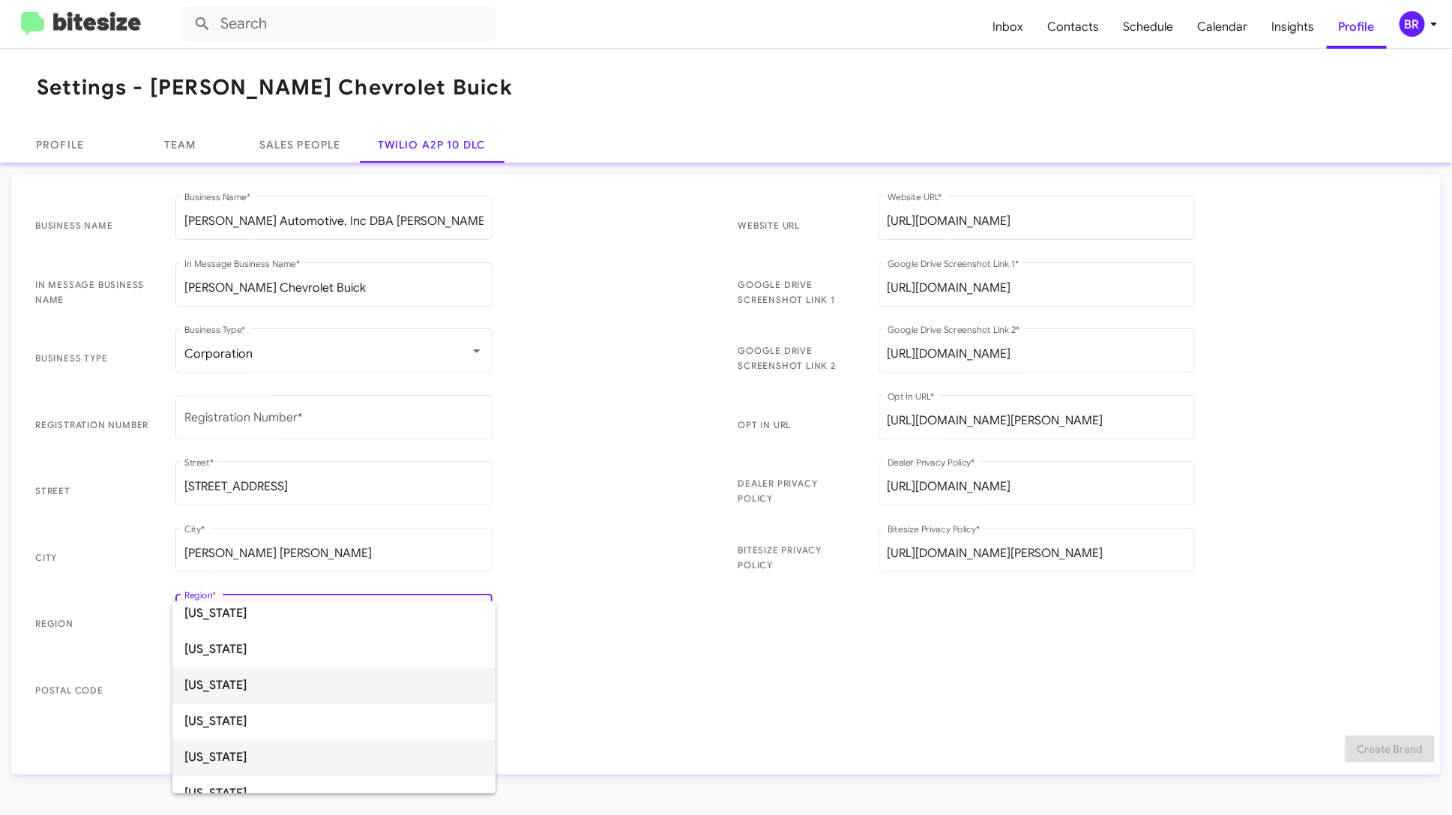
scroll to position [792, 0]
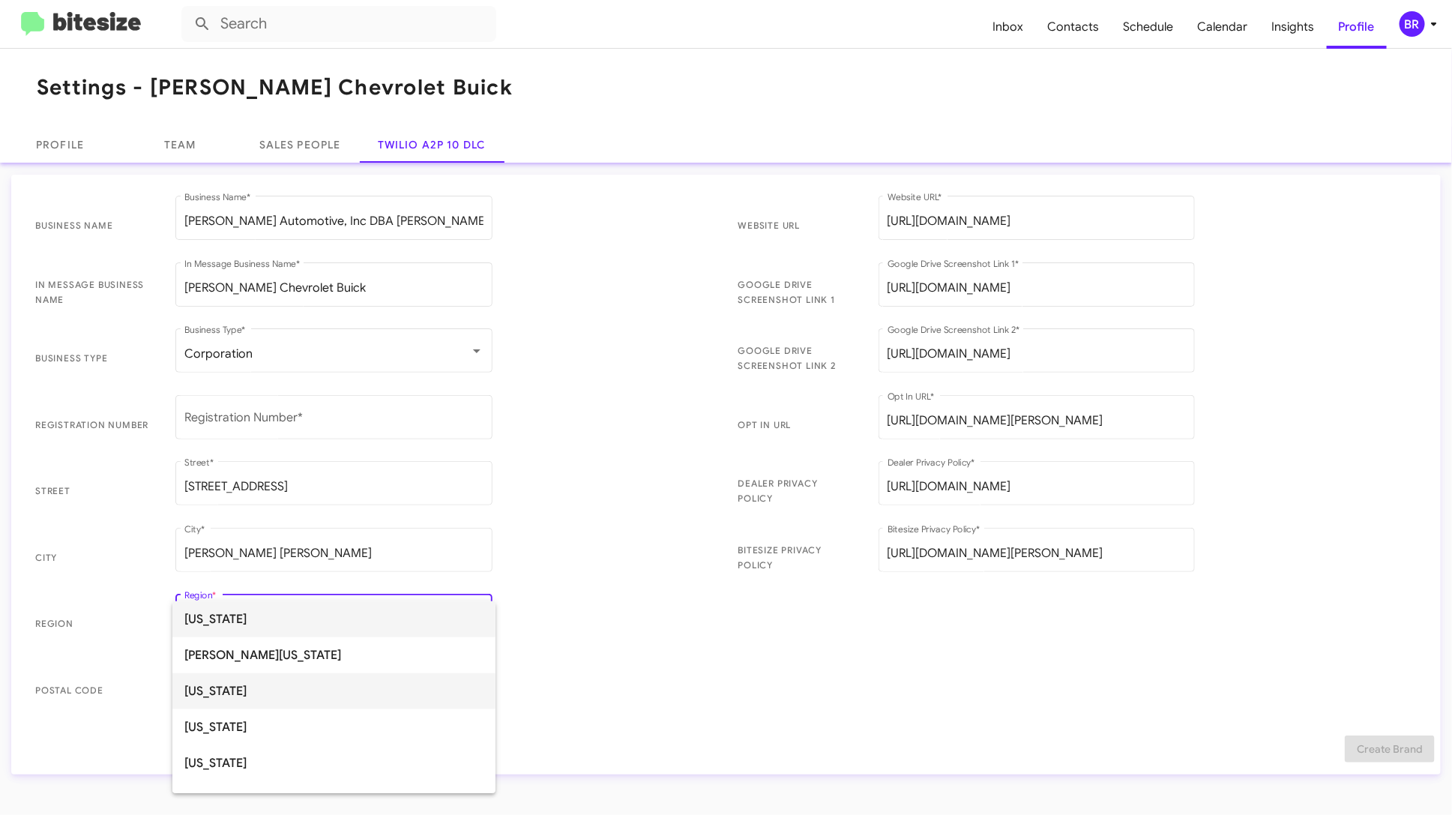
click at [303, 685] on span "[US_STATE]" at bounding box center [333, 691] width 299 height 36
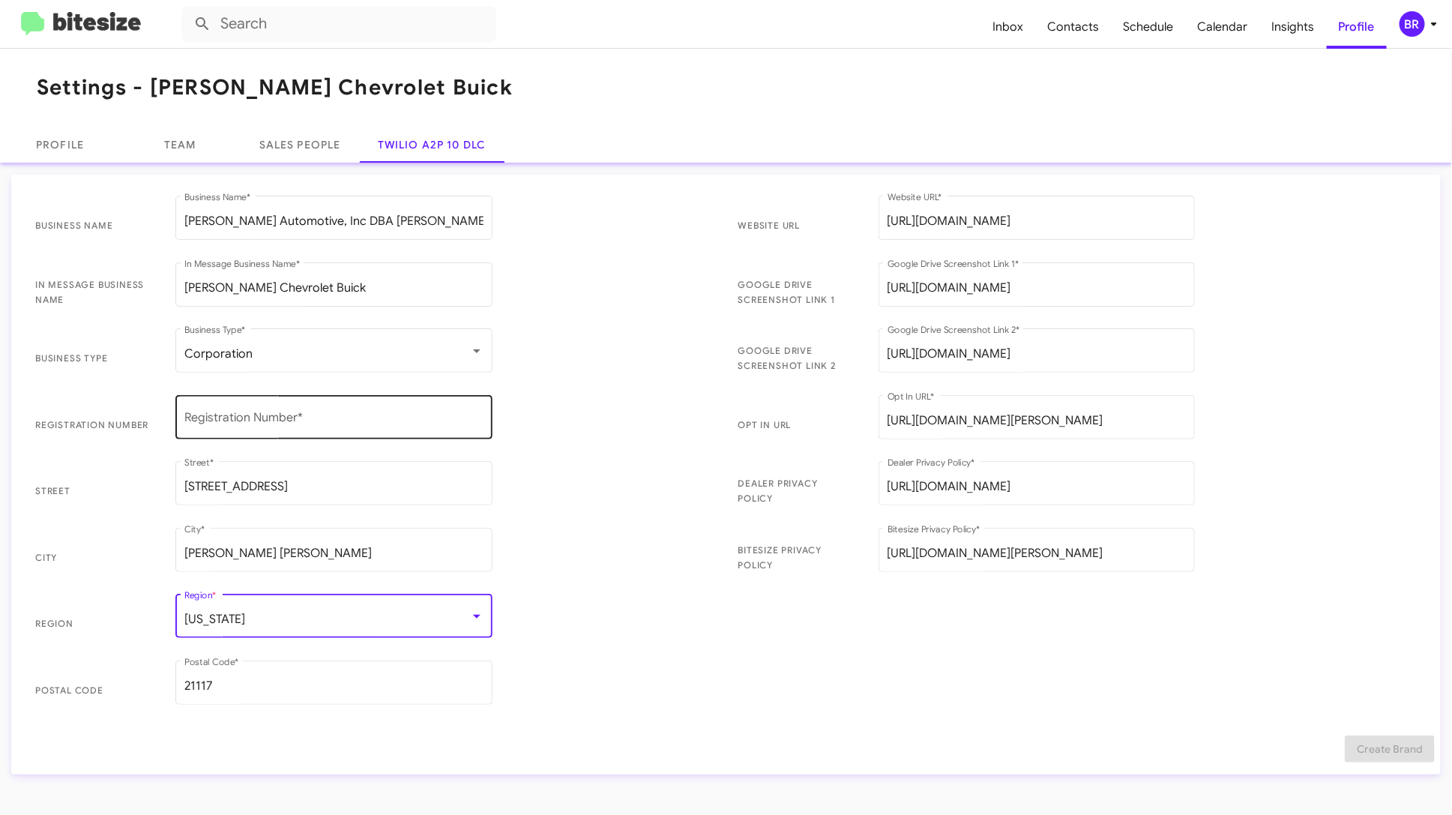
click at [289, 424] on input "Registration Number *" at bounding box center [333, 420] width 299 height 13
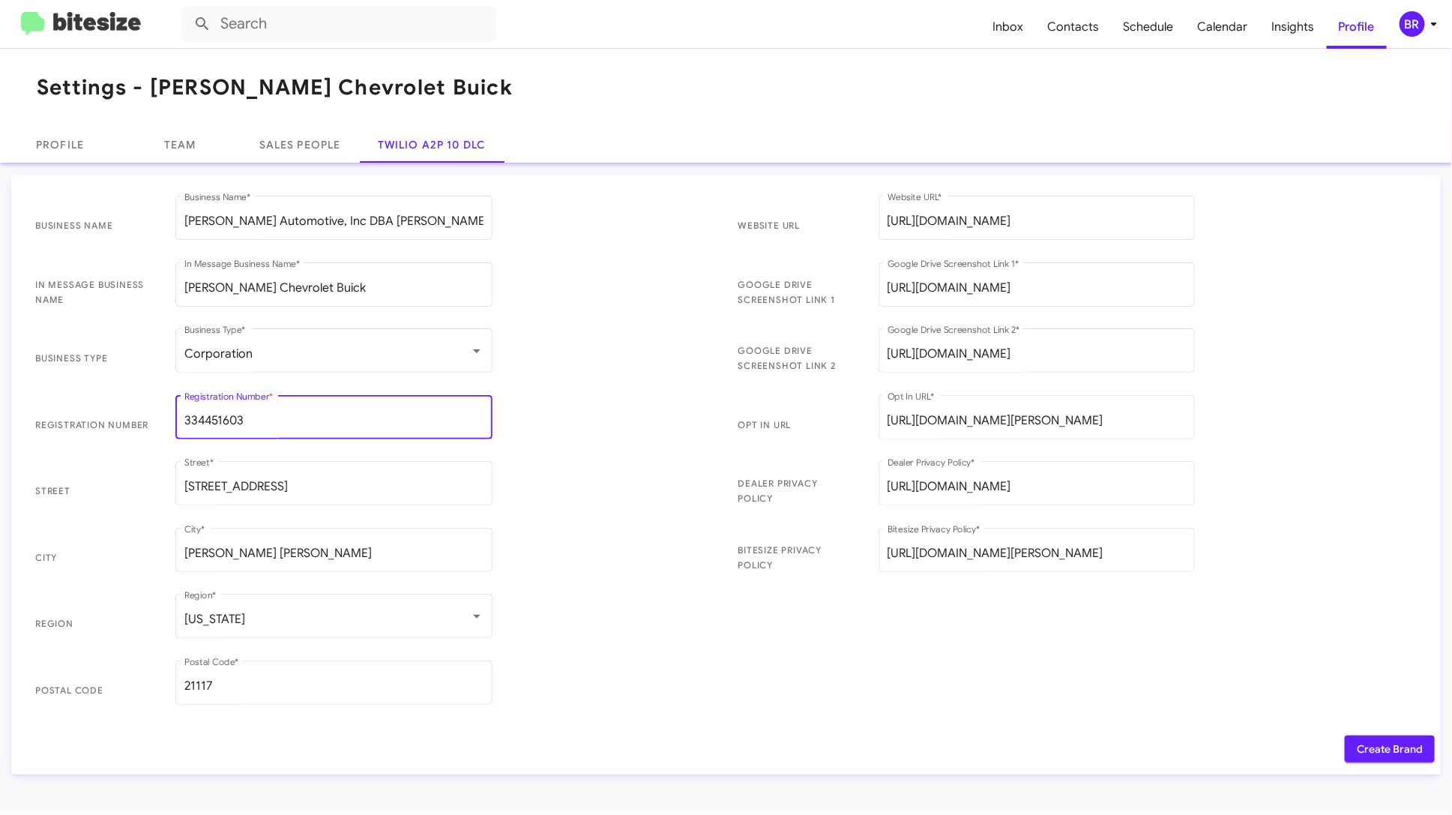
type input "334451603"
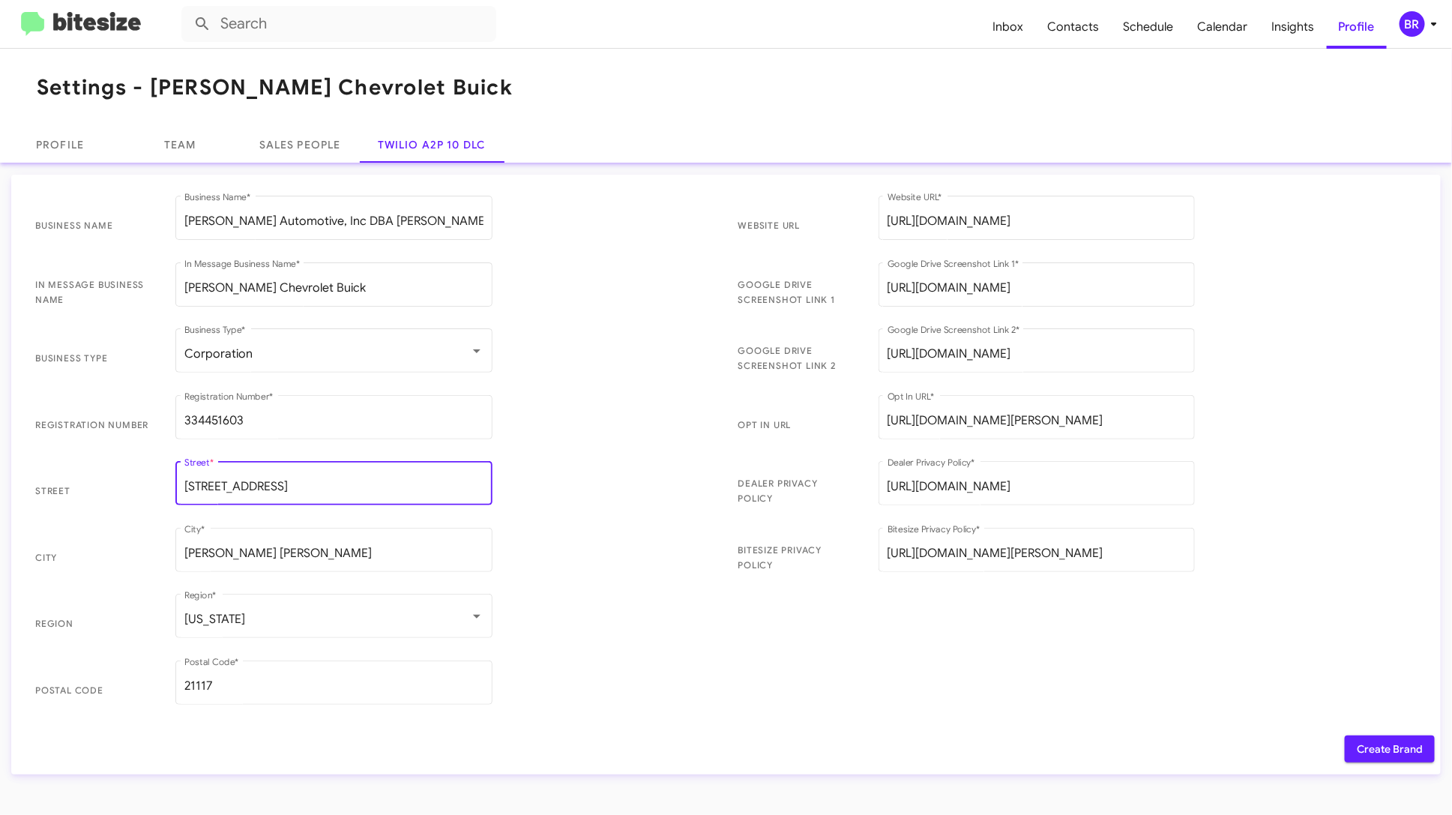
click at [202, 484] on input "[STREET_ADDRESS]" at bounding box center [333, 486] width 299 height 13
type input "[STREET_ADDRESS]"
click at [1369, 747] on span "Create Brand" at bounding box center [1390, 748] width 66 height 27
